Goal: Task Accomplishment & Management: Manage account settings

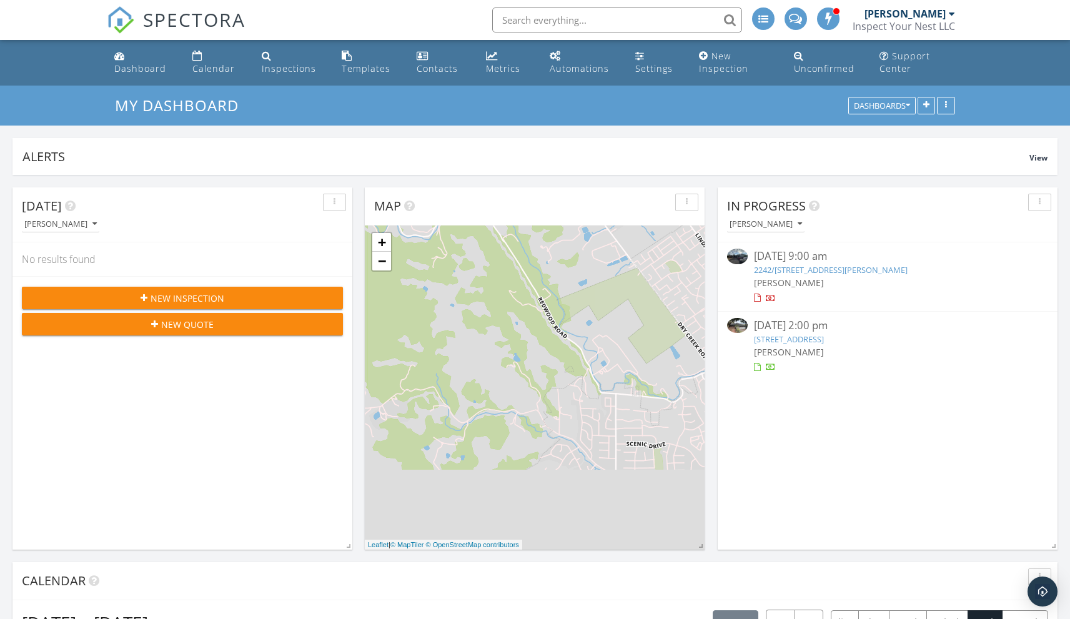
scroll to position [2561, 1089]
click at [203, 69] on div "Calendar" at bounding box center [213, 68] width 42 height 12
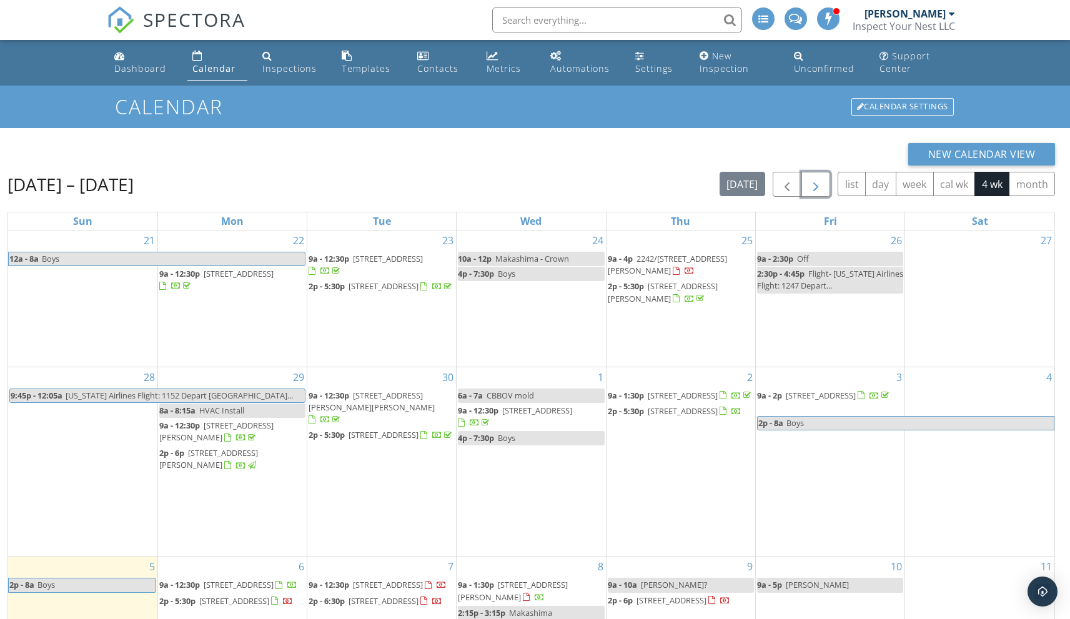
click at [821, 185] on span "button" at bounding box center [815, 184] width 15 height 15
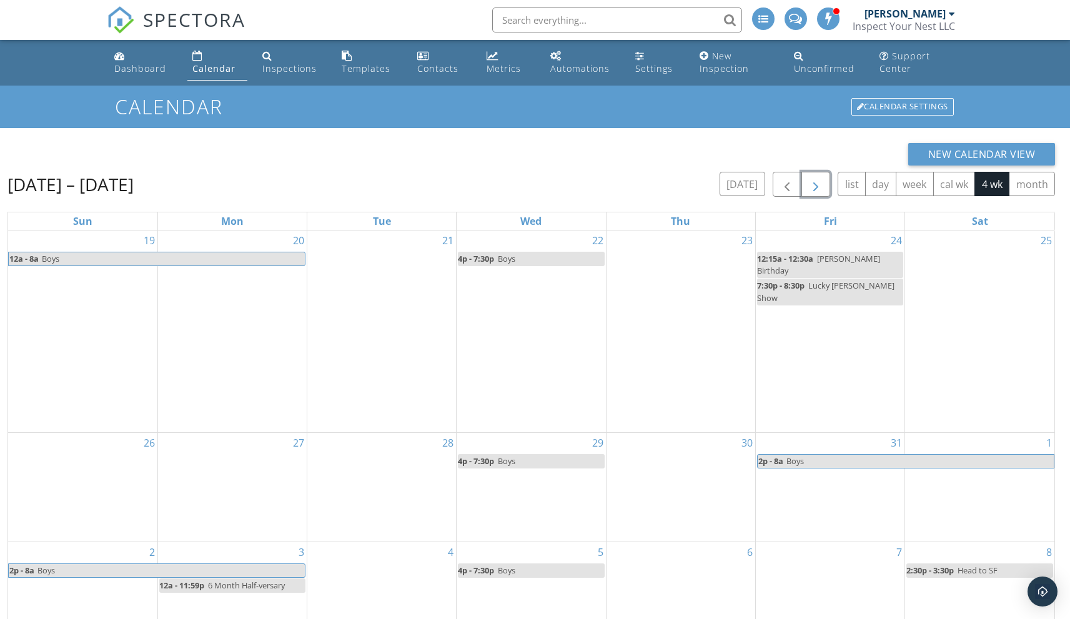
click at [821, 185] on span "button" at bounding box center [815, 184] width 15 height 15
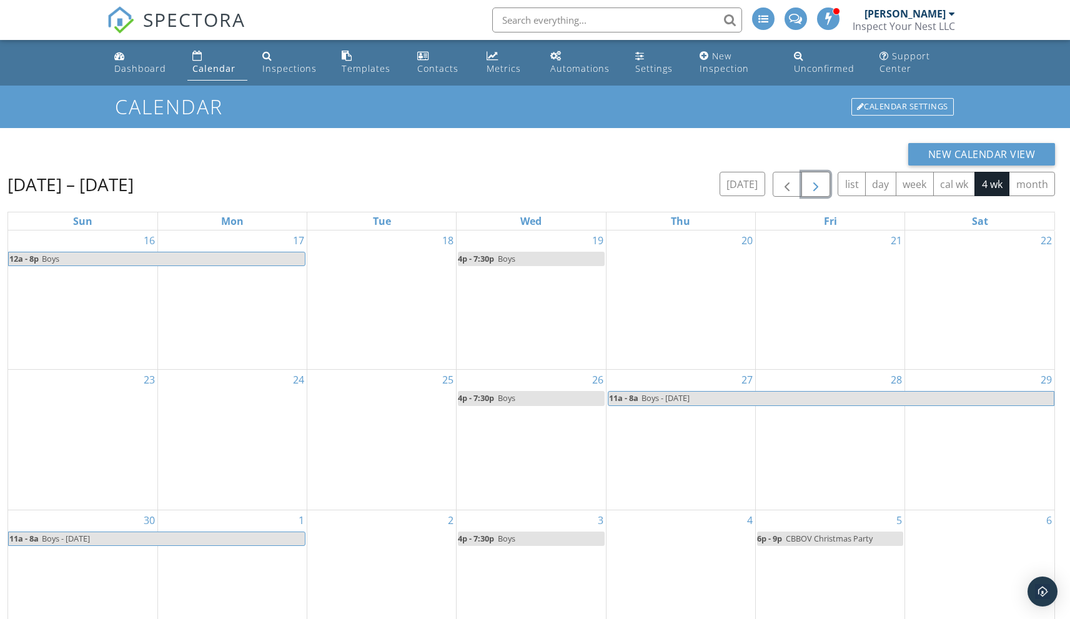
click at [821, 185] on span "button" at bounding box center [815, 184] width 15 height 15
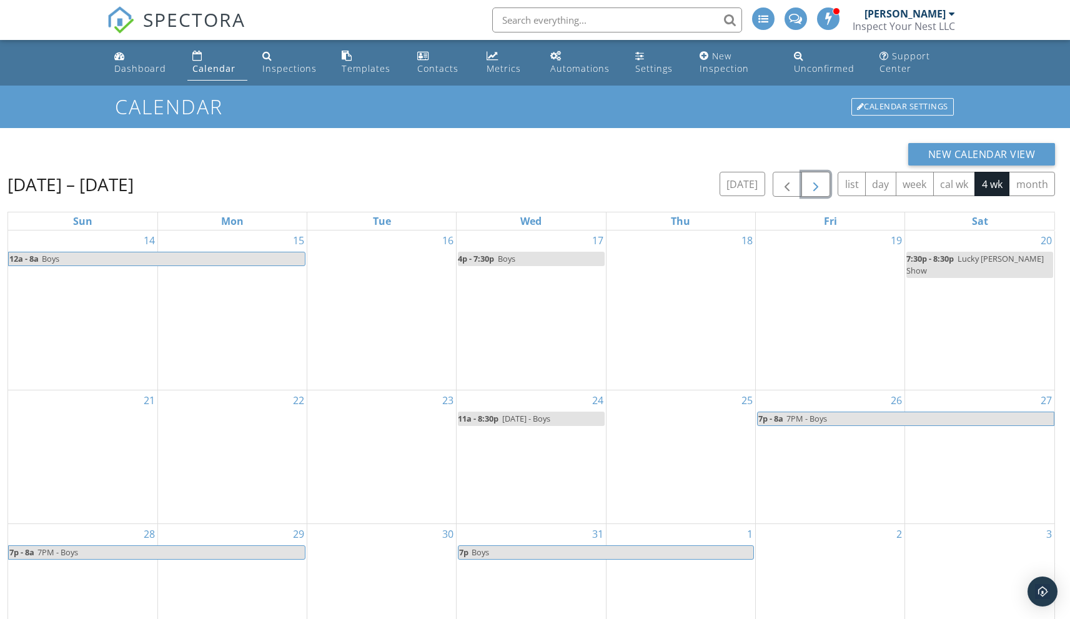
click at [821, 185] on span "button" at bounding box center [815, 184] width 15 height 15
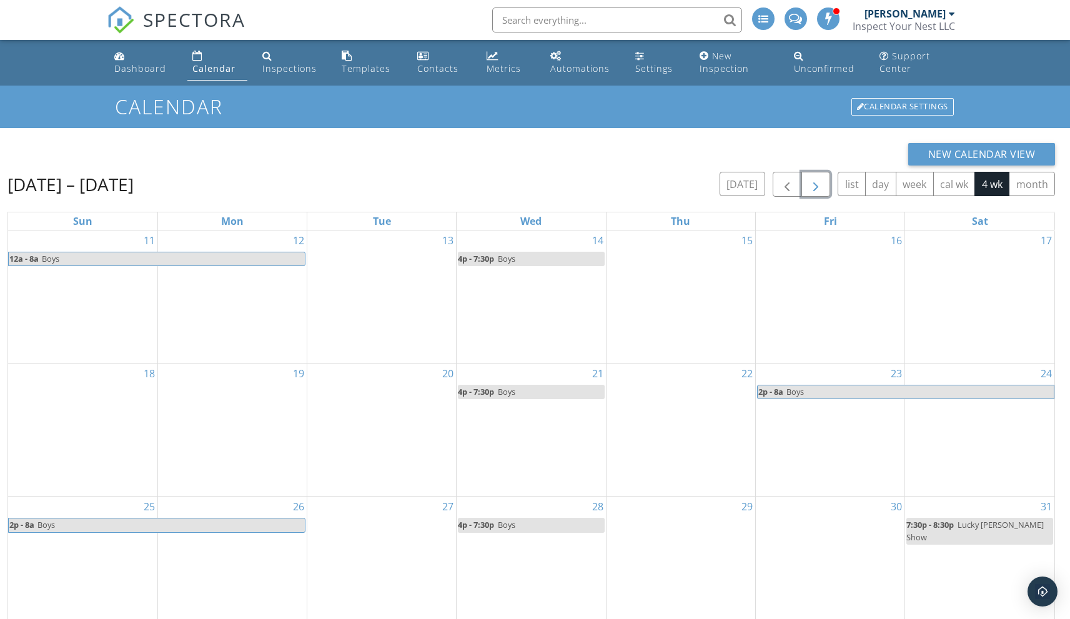
click at [821, 185] on span "button" at bounding box center [815, 184] width 15 height 15
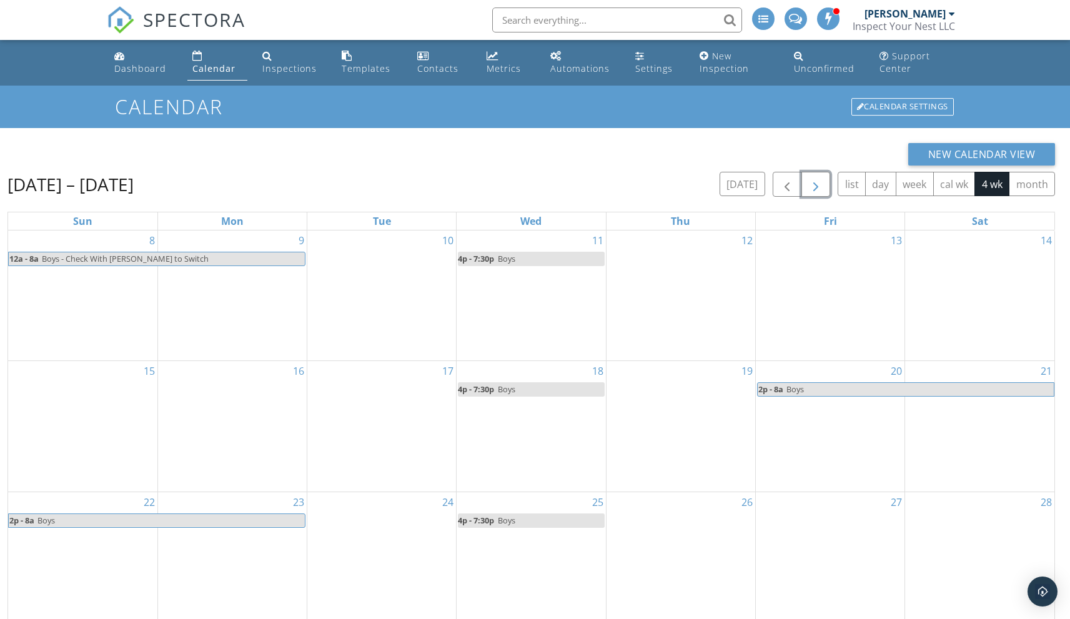
click at [821, 185] on span "button" at bounding box center [815, 184] width 15 height 15
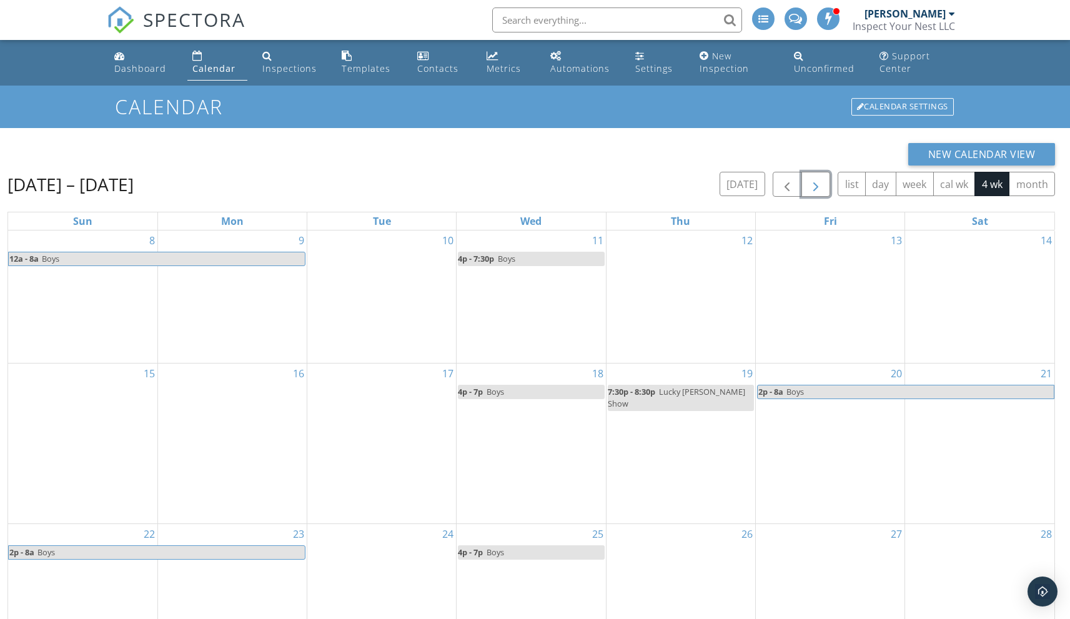
click at [821, 185] on span "button" at bounding box center [815, 184] width 15 height 15
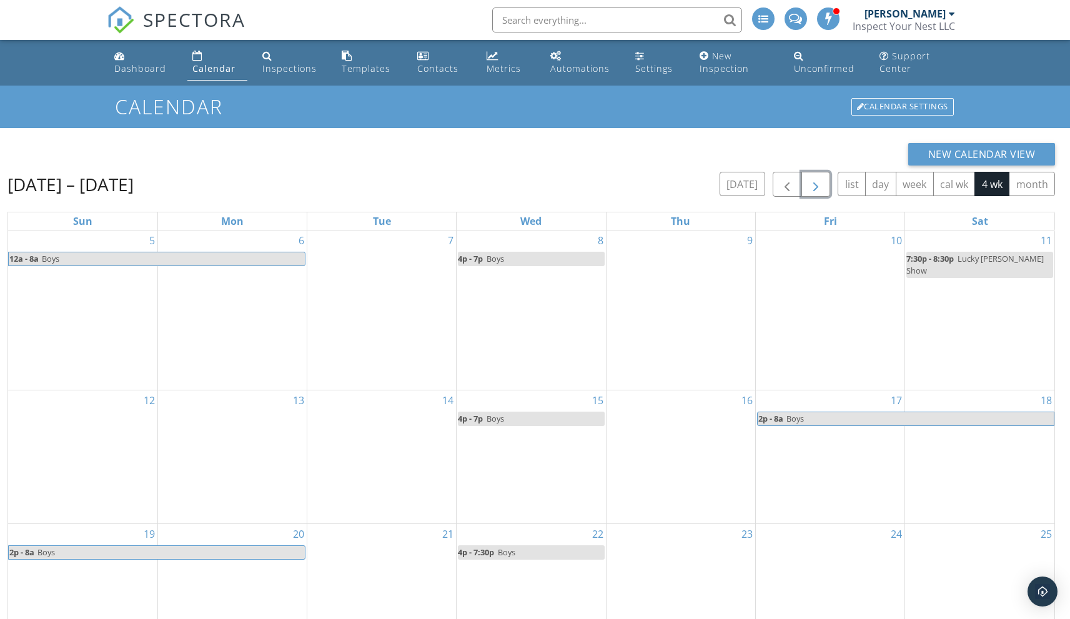
click at [817, 186] on span "button" at bounding box center [815, 184] width 15 height 15
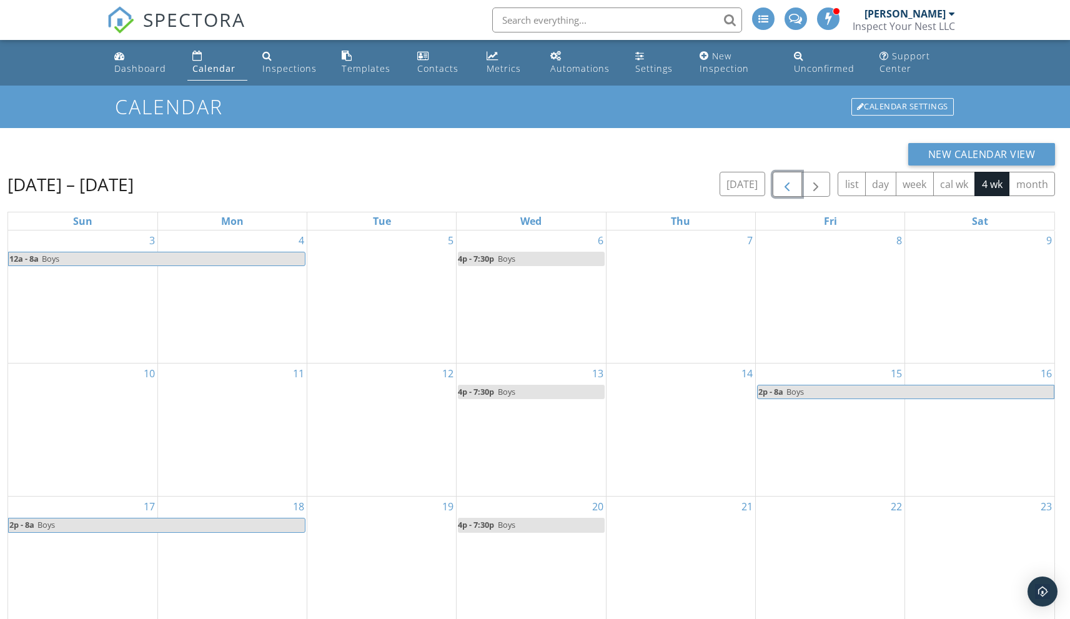
click at [782, 189] on span "button" at bounding box center [786, 184] width 15 height 15
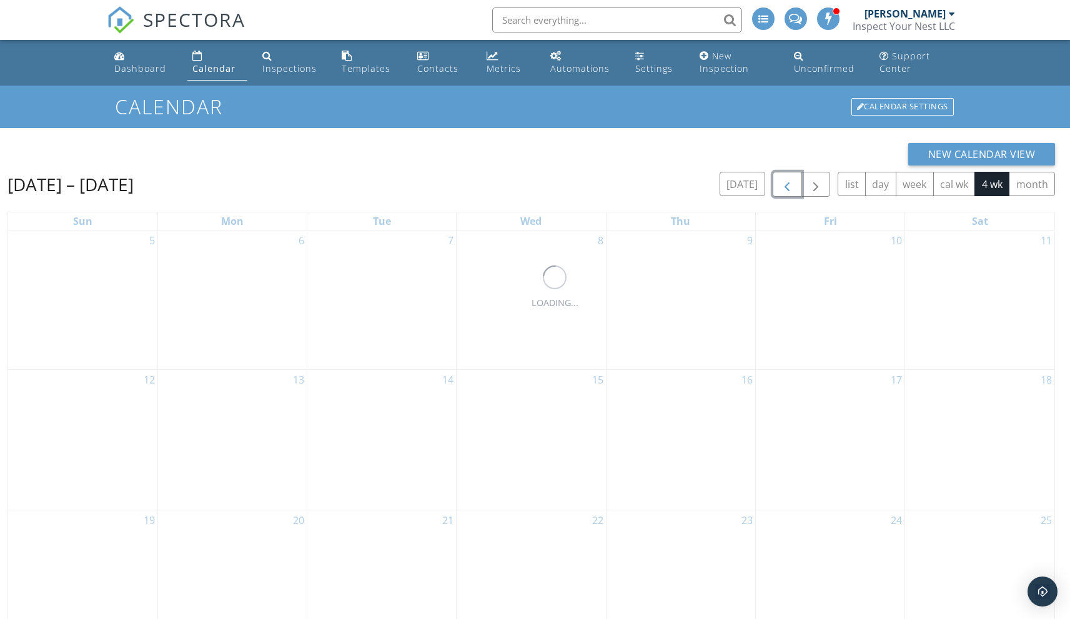
click at [782, 189] on span "button" at bounding box center [786, 184] width 15 height 15
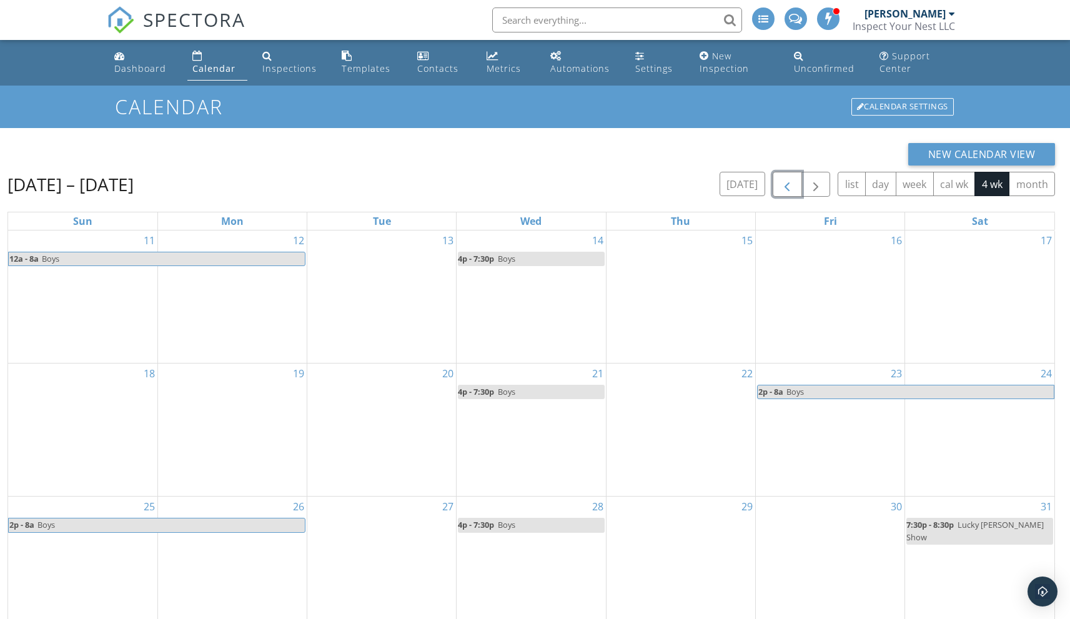
click at [782, 189] on span "button" at bounding box center [786, 184] width 15 height 15
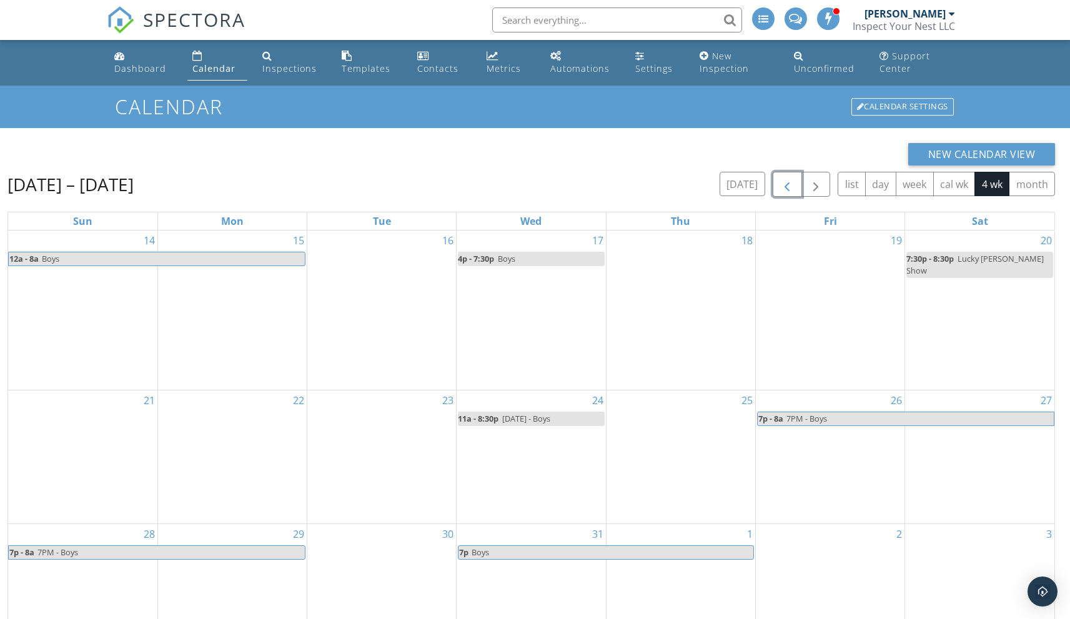
click at [782, 189] on span "button" at bounding box center [786, 184] width 15 height 15
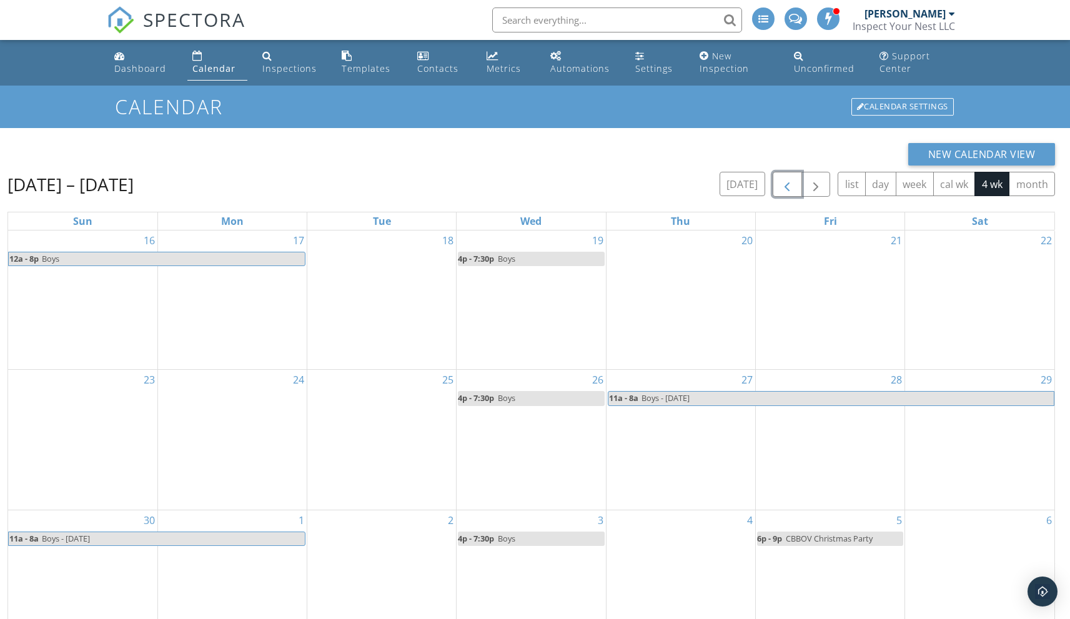
click at [782, 189] on span "button" at bounding box center [786, 184] width 15 height 15
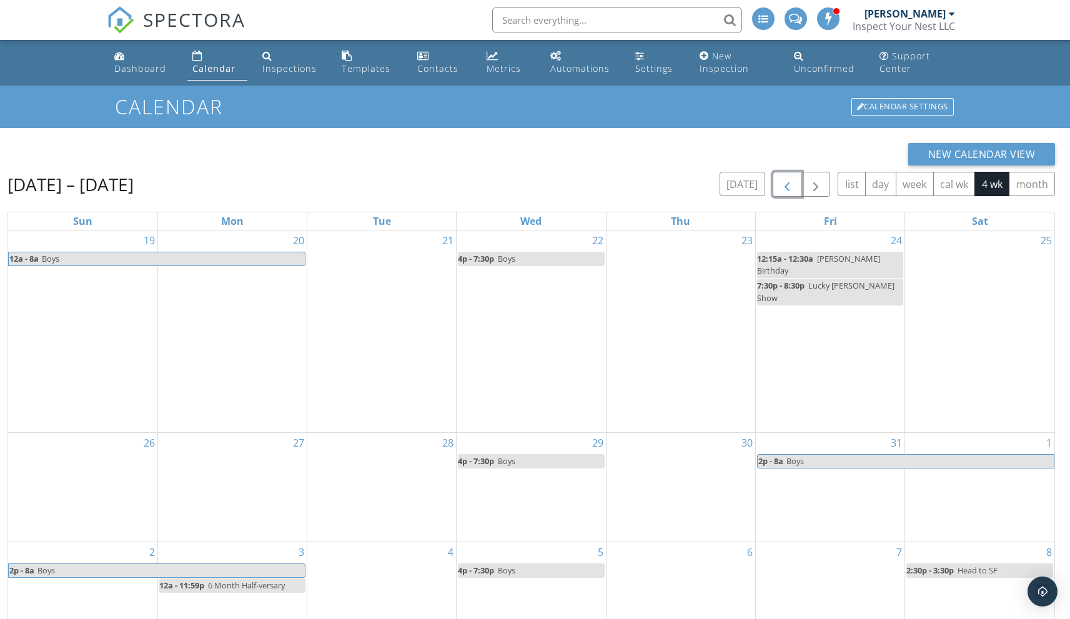
click at [217, 579] on span "6 Month Half-versary" at bounding box center [246, 584] width 77 height 11
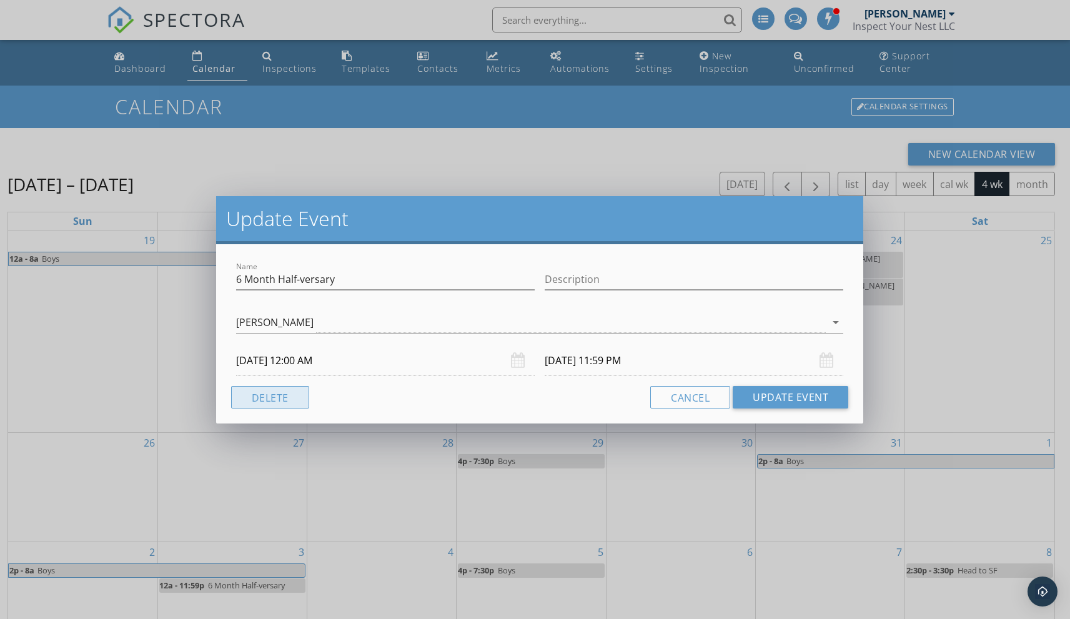
click at [285, 401] on button "Delete" at bounding box center [270, 397] width 78 height 22
